Goal: Subscribe to service/newsletter

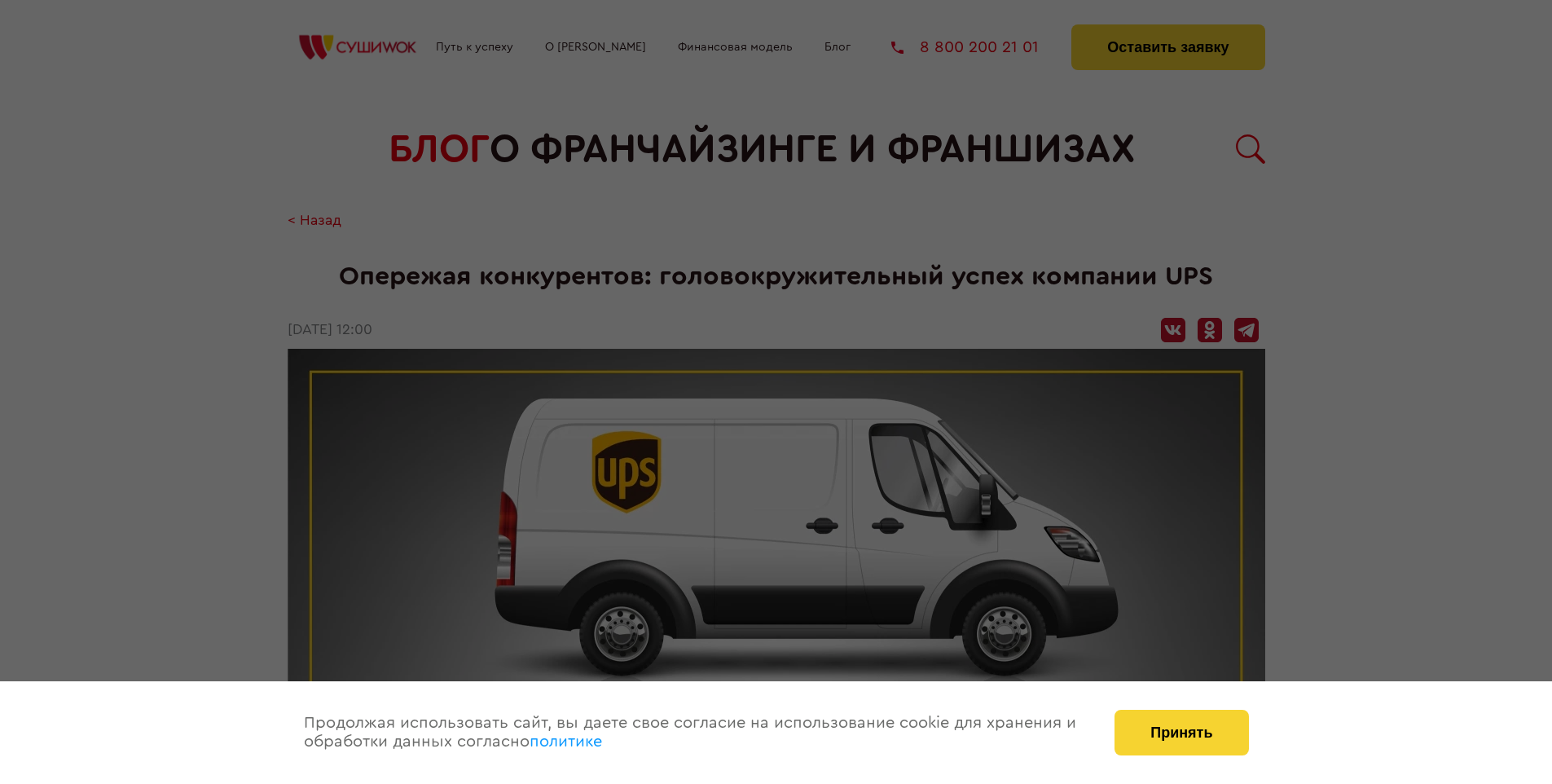
scroll to position [1763, 0]
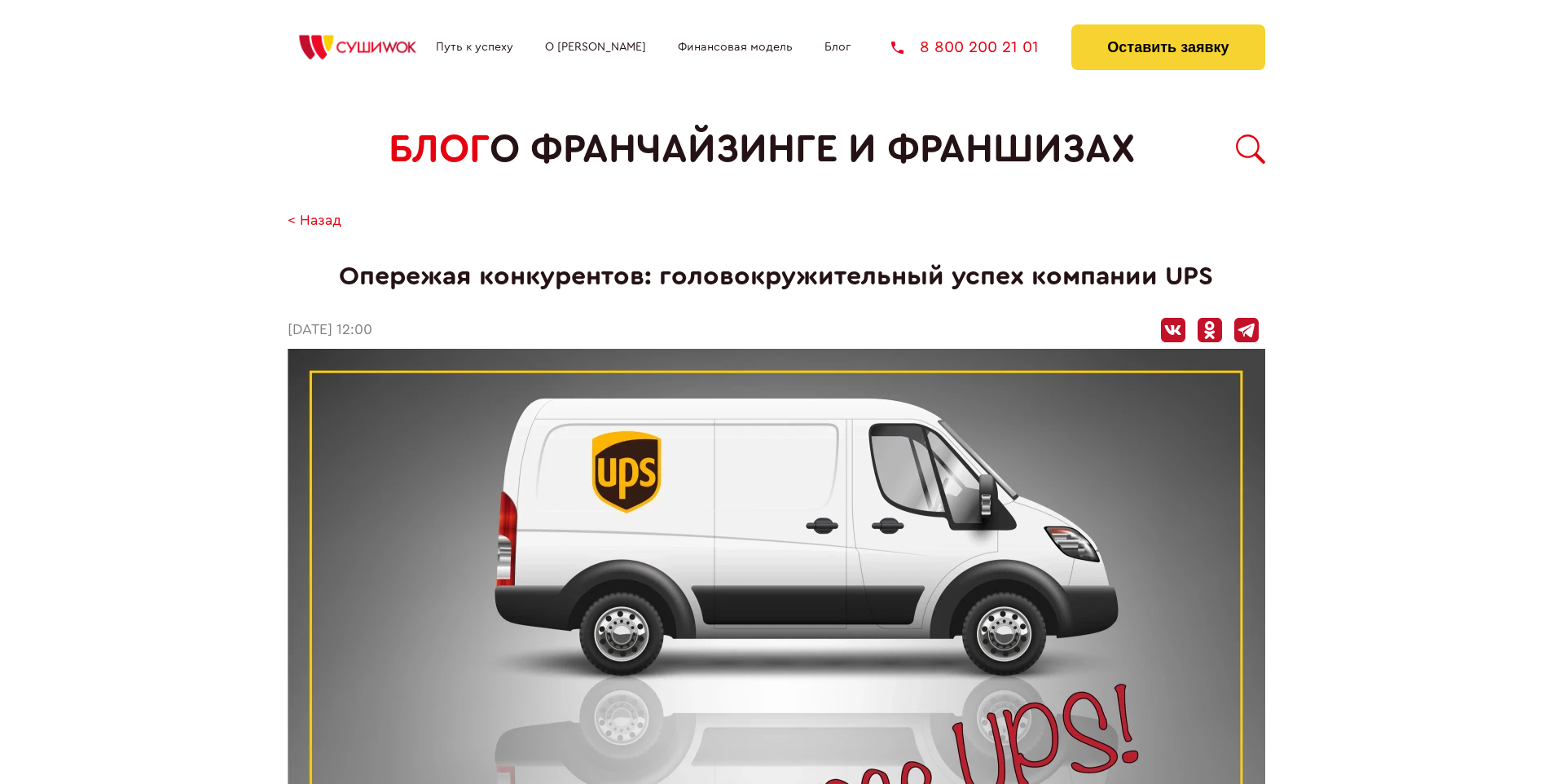
scroll to position [1763, 0]
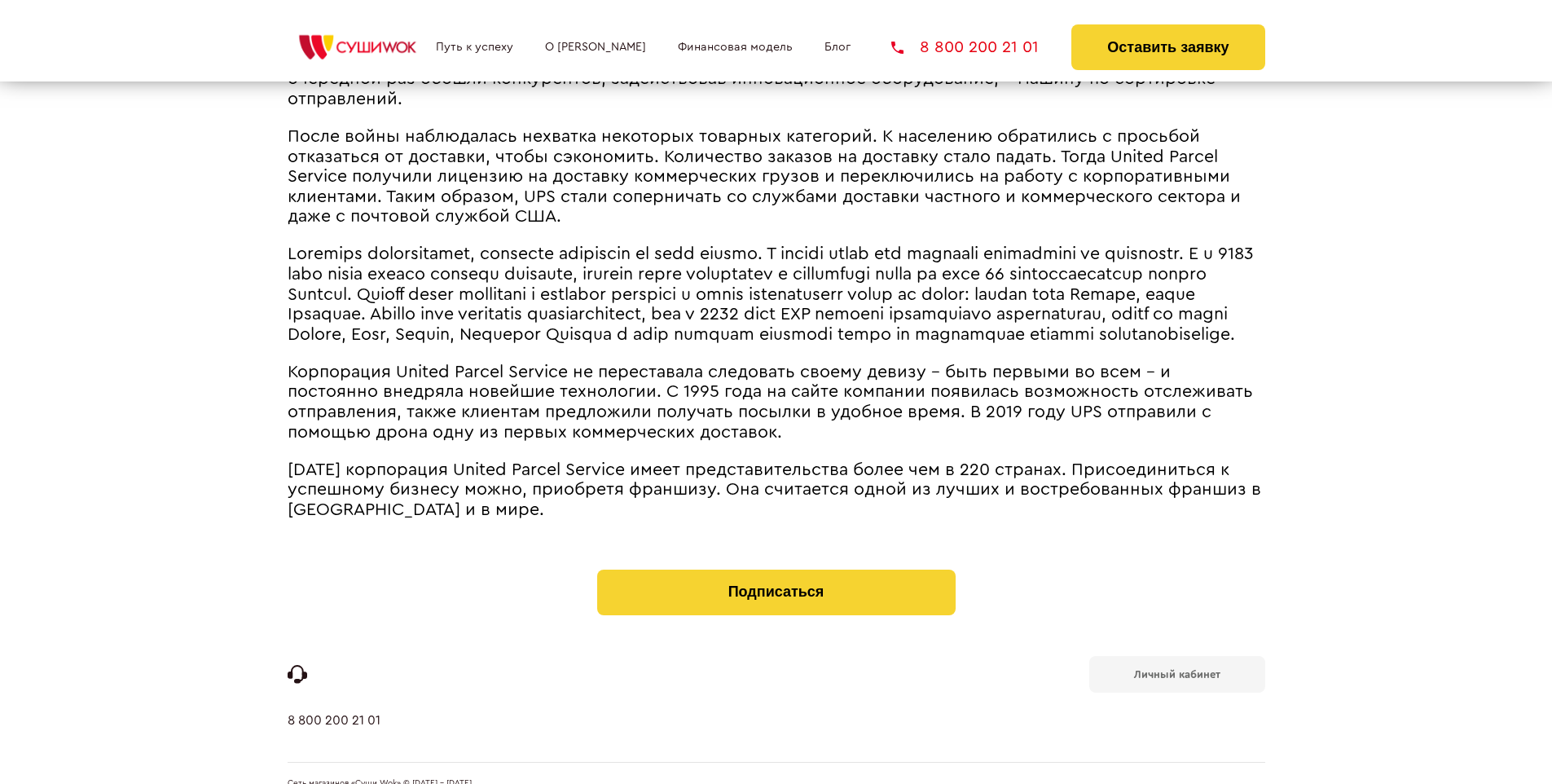
click at [1177, 669] on b "Личный кабинет" at bounding box center [1178, 674] width 86 height 11
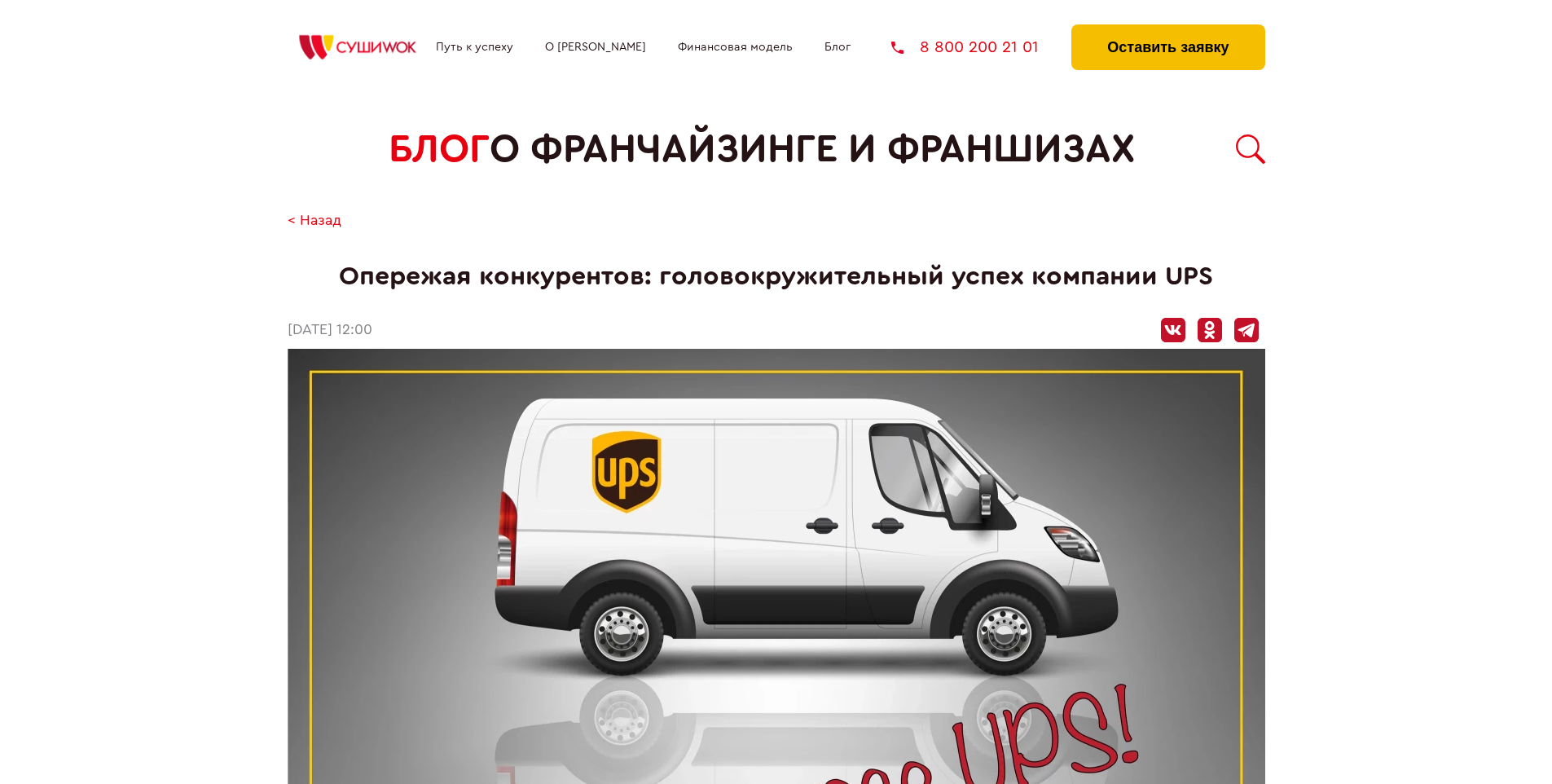
click at [1168, 28] on button "Оставить заявку" at bounding box center [1168, 48] width 193 height 46
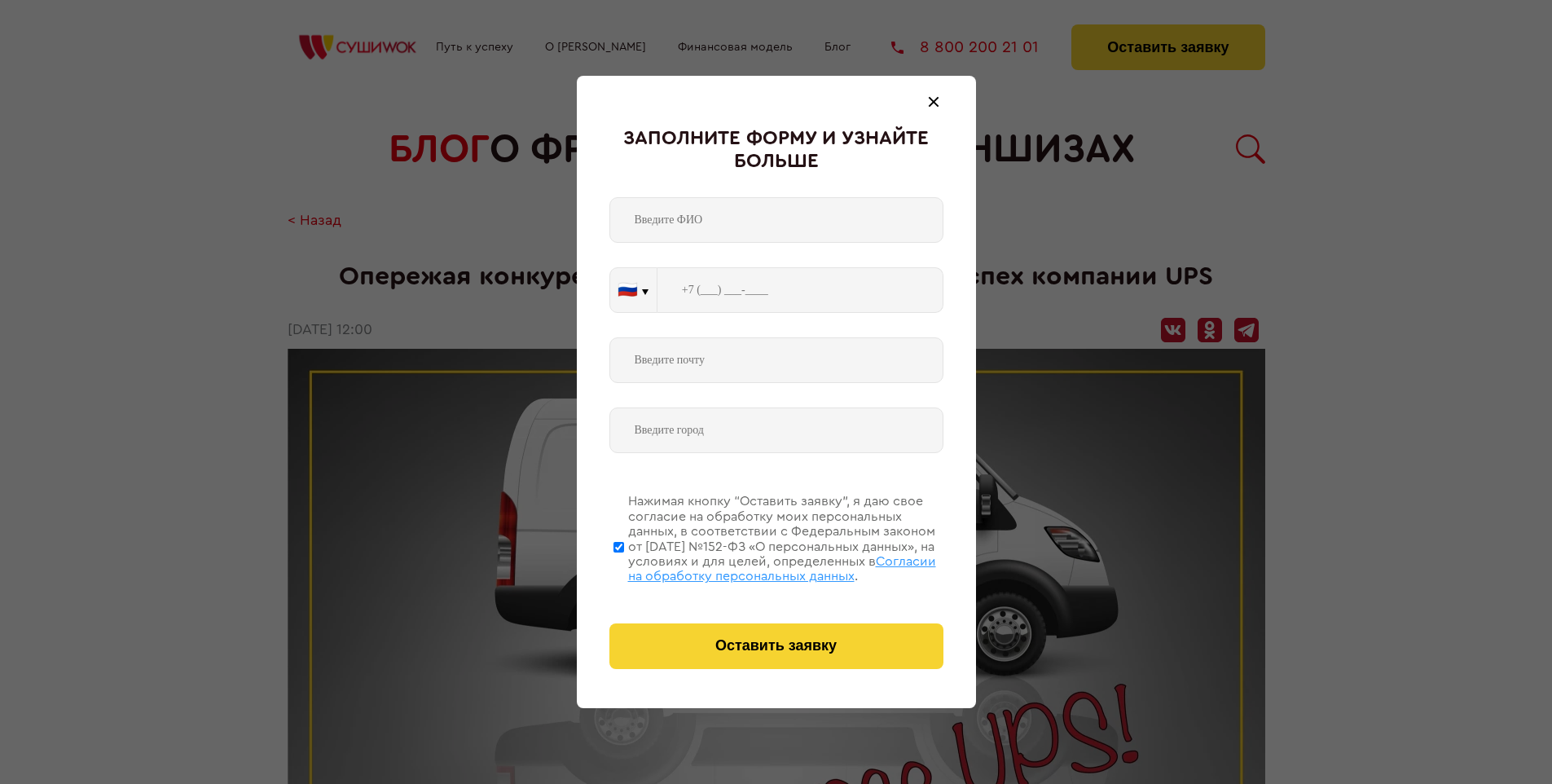
click at [756, 566] on span "Согласии на обработку персональных данных" at bounding box center [782, 568] width 308 height 27
click at [624, 566] on input "Нажимая кнопку “Оставить заявку”, я даю свое согласие на обработку моих персона…" at bounding box center [620, 546] width 11 height 130
checkbox input "false"
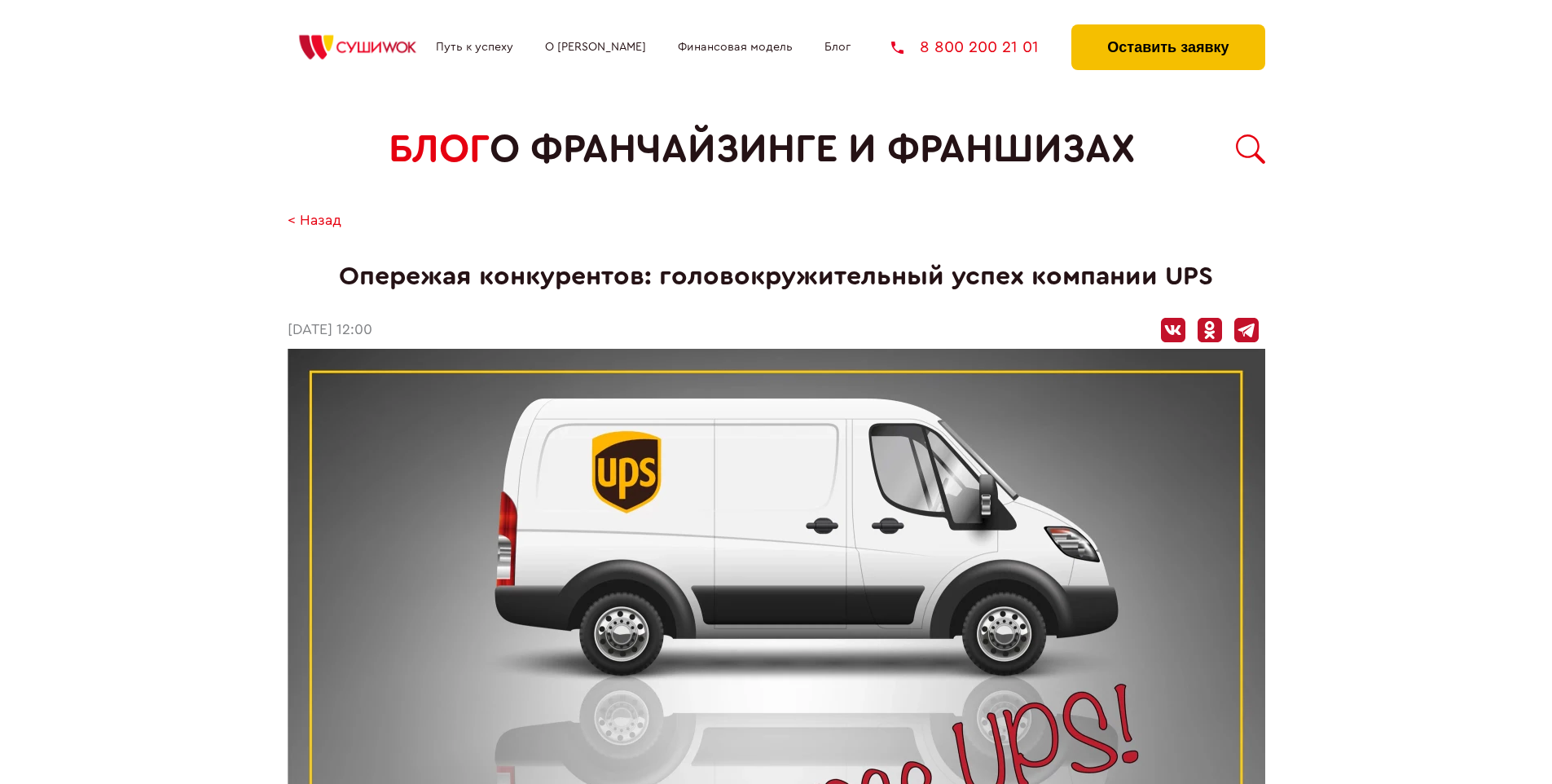
click at [1168, 28] on button "Оставить заявку" at bounding box center [1168, 48] width 193 height 46
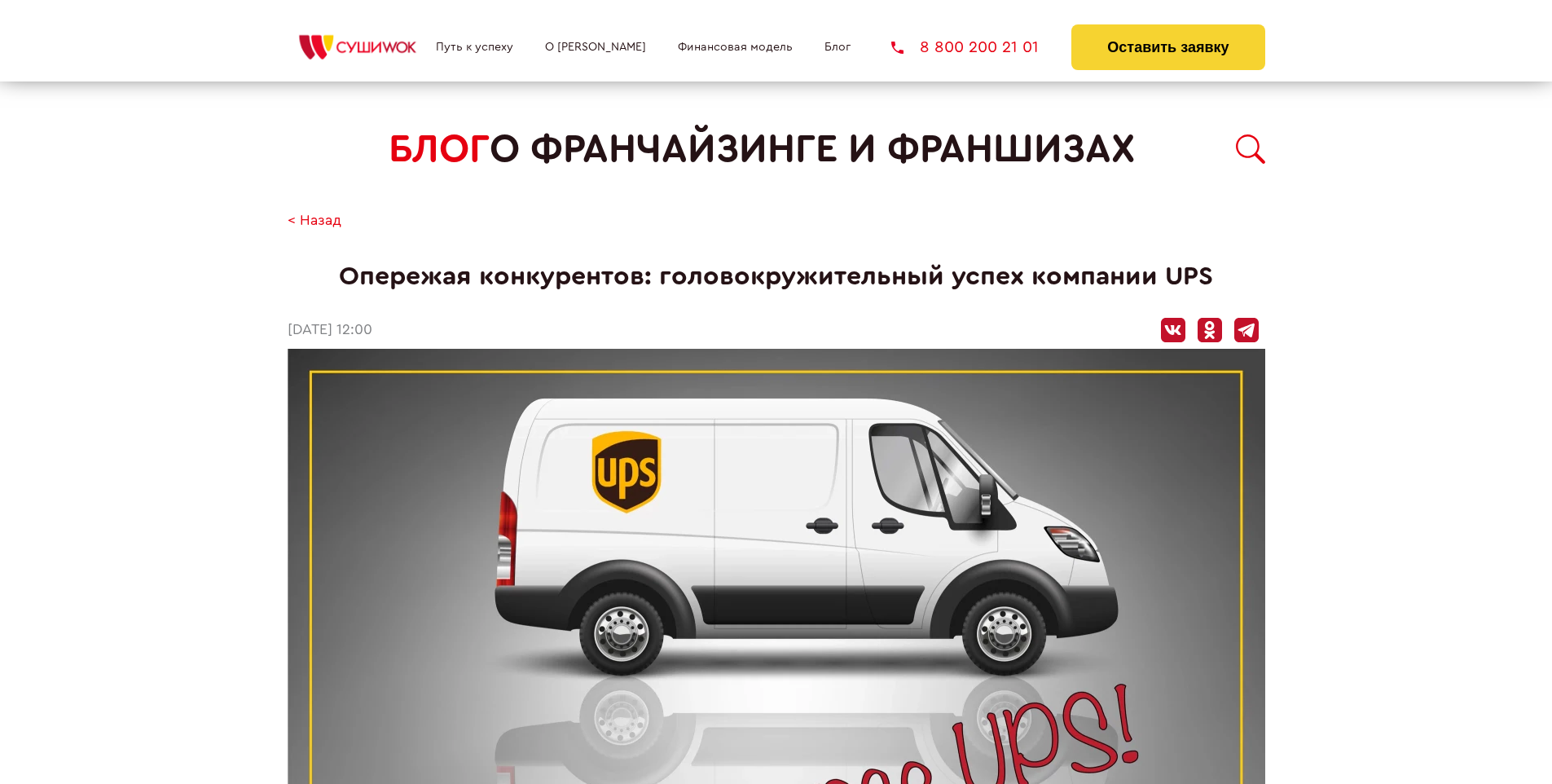
scroll to position [1763, 0]
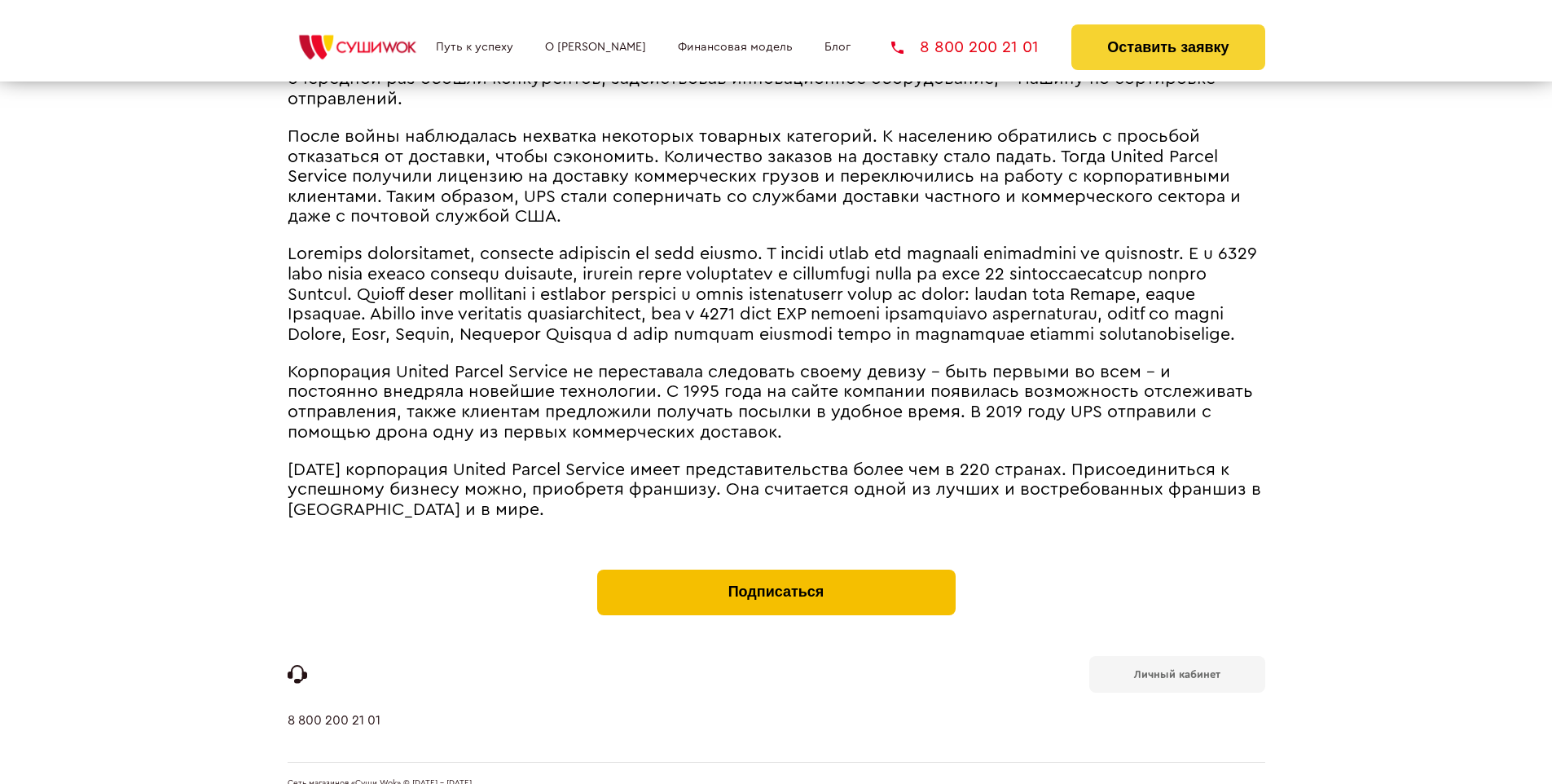
click at [776, 569] on button "Подписаться" at bounding box center [777, 592] width 359 height 46
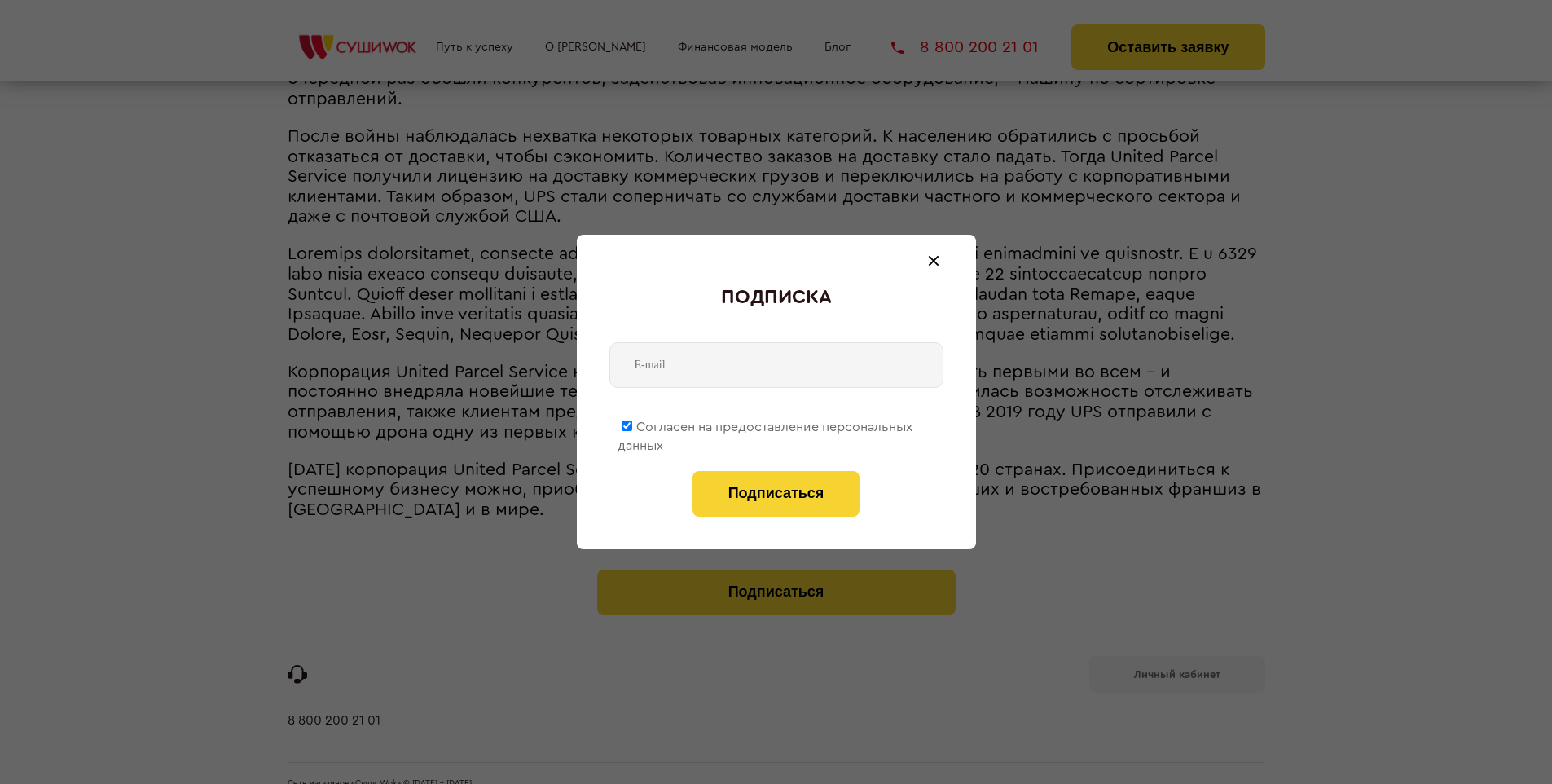
click at [766, 424] on span "Согласен на предоставление персональных данных" at bounding box center [765, 436] width 295 height 32
click at [632, 424] on input "Согласен на предоставление персональных данных" at bounding box center [627, 426] width 11 height 11
checkbox input "false"
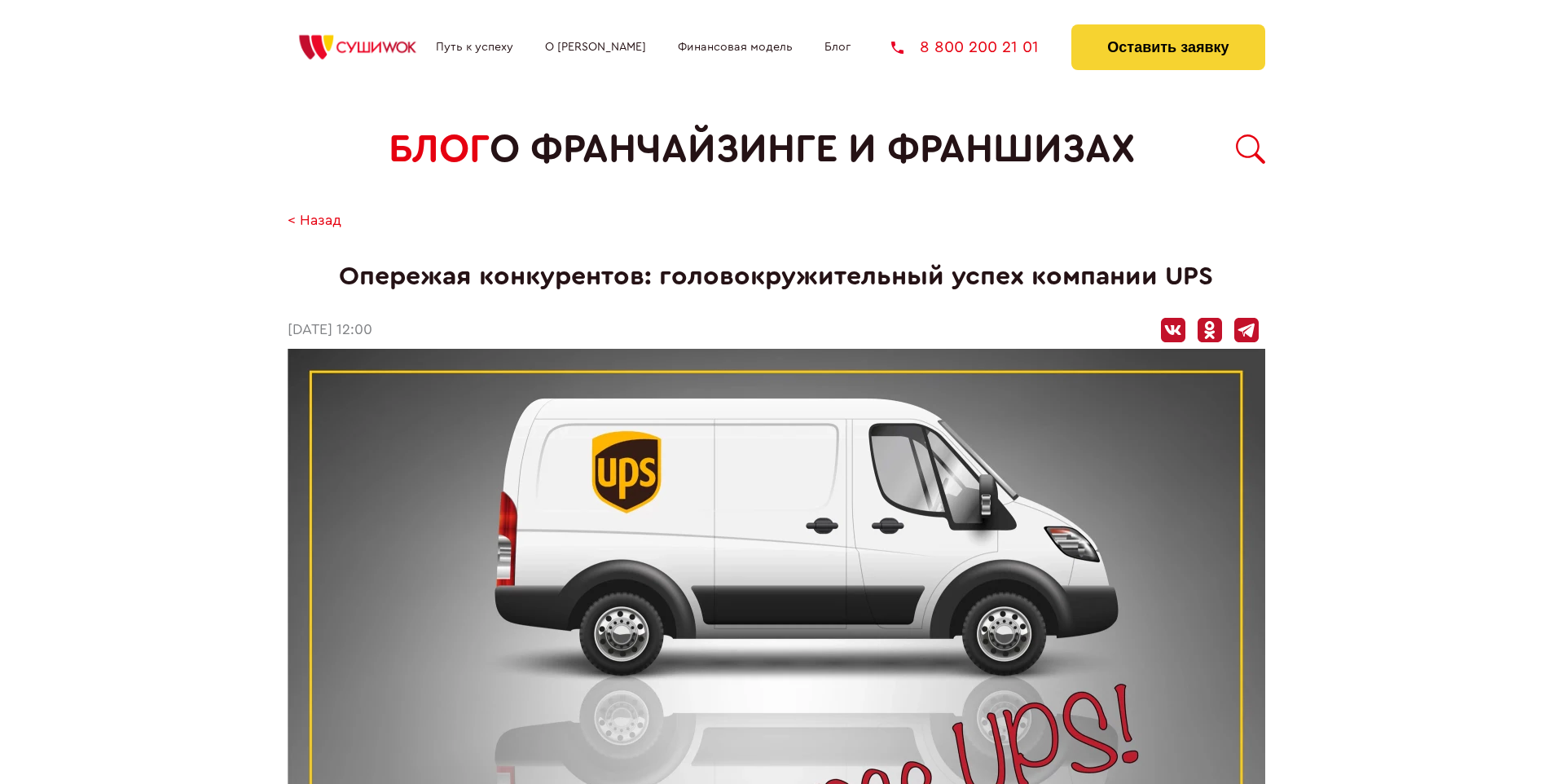
scroll to position [1763, 0]
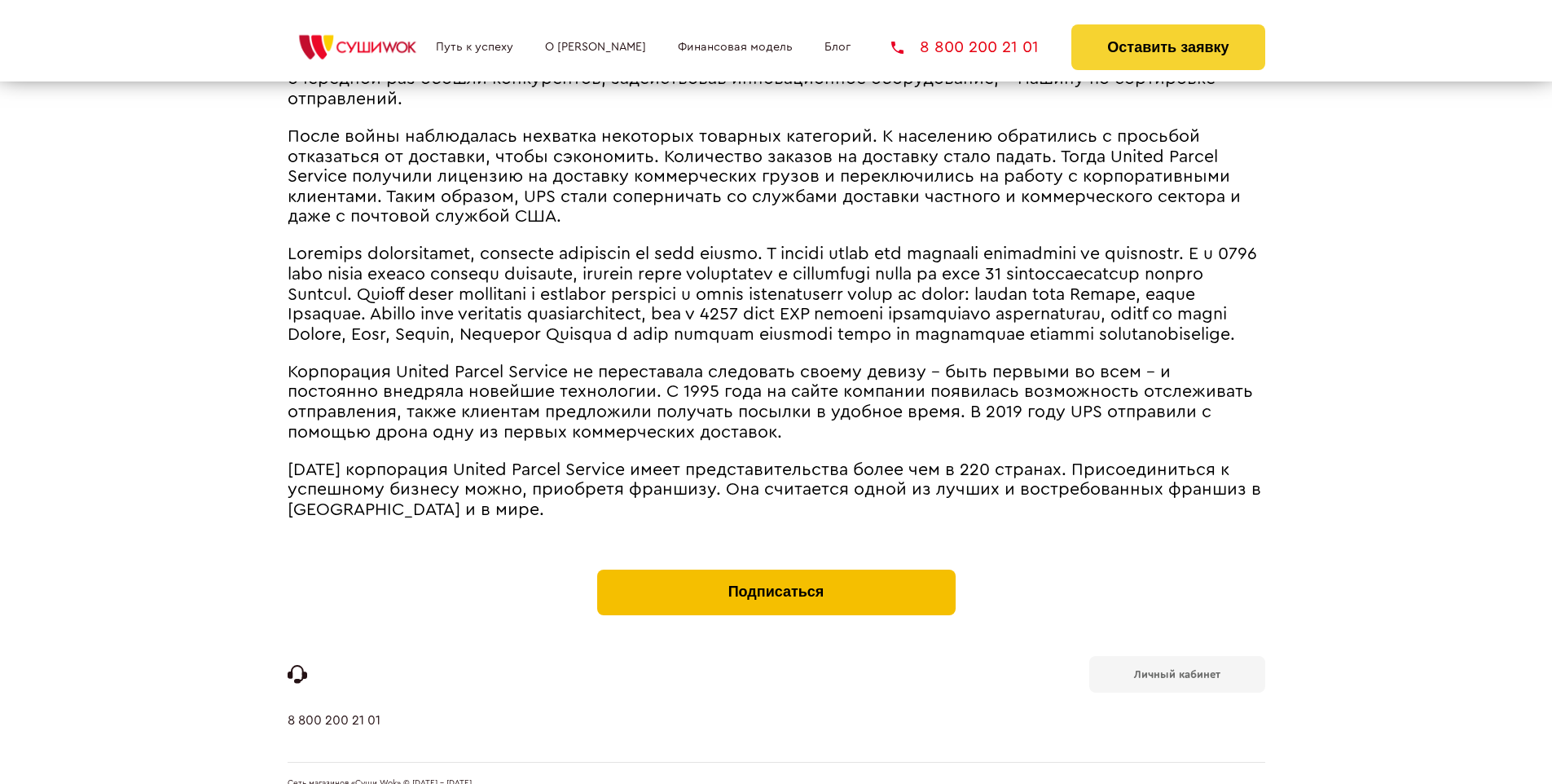
click at [776, 569] on button "Подписаться" at bounding box center [777, 592] width 359 height 46
